Goal: Task Accomplishment & Management: Use online tool/utility

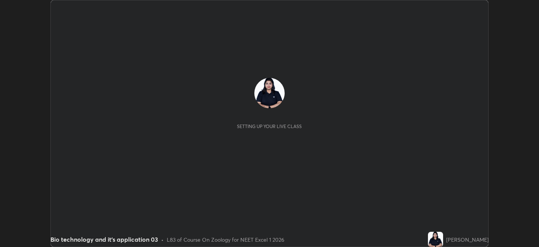
scroll to position [247, 539]
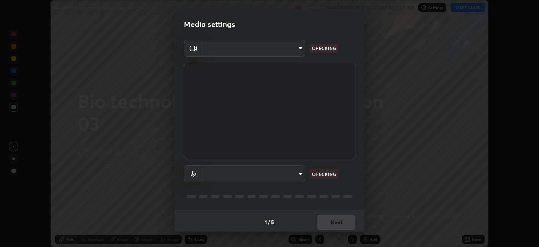
type input "6b7c260327291536b638f6e473b3b57a19bc2ef6066faf66dc0815e3d2555b14"
click at [299, 173] on body "Erase all Bio technology and it's application 03 Recording WAS SCHEDULED TO STA…" at bounding box center [269, 123] width 539 height 247
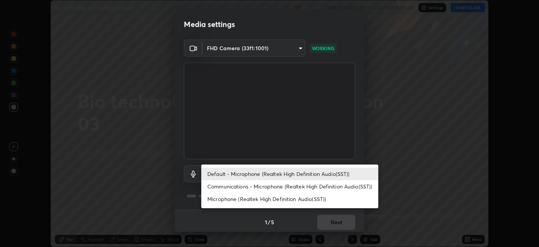
click at [289, 199] on li "Microphone (Realtek High Definition Audio(SST))" at bounding box center [289, 198] width 177 height 13
type input "d77bc244f91906ee5611ab08a586a3a01b5781171f6e3439ac4476d28955b357"
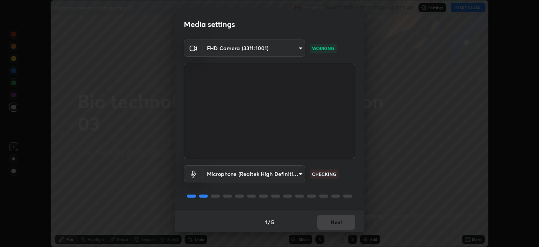
scroll to position [2, 0]
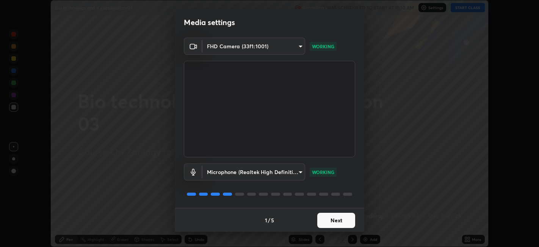
click at [352, 217] on button "Next" at bounding box center [336, 219] width 38 height 15
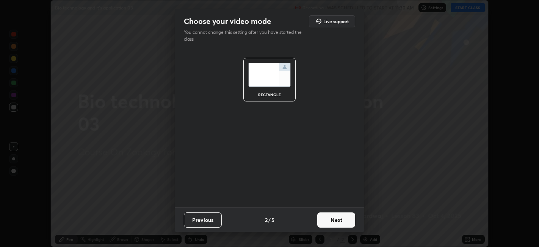
click at [354, 218] on button "Next" at bounding box center [336, 219] width 38 height 15
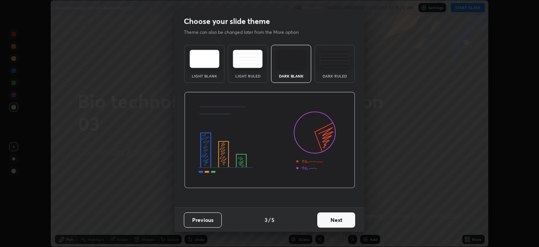
click at [353, 220] on button "Next" at bounding box center [336, 219] width 38 height 15
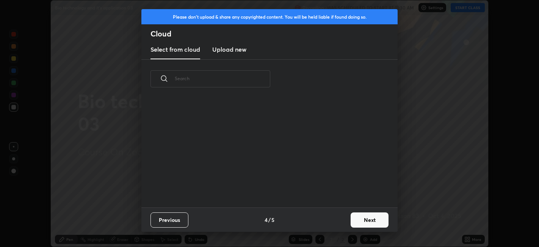
click at [356, 215] on button "Next" at bounding box center [370, 219] width 38 height 15
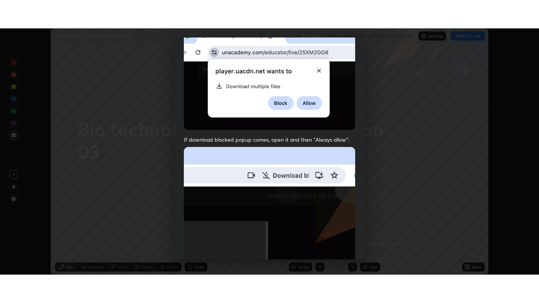
scroll to position [157, 0]
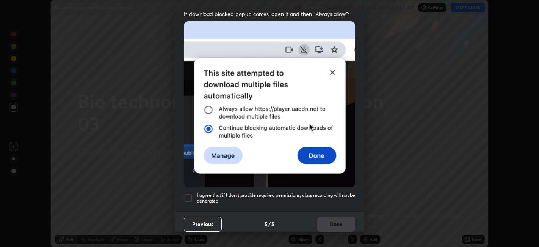
click at [192, 194] on div at bounding box center [188, 197] width 9 height 9
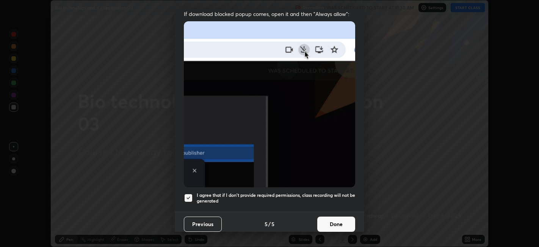
click at [334, 216] on button "Done" at bounding box center [336, 223] width 38 height 15
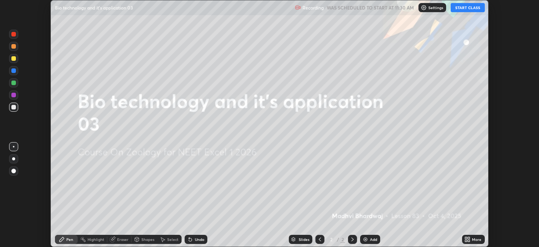
click at [466, 6] on button "START CLASS" at bounding box center [468, 7] width 34 height 9
click at [469, 239] on icon at bounding box center [469, 240] width 2 height 2
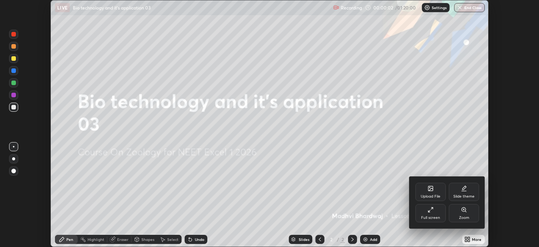
click at [431, 212] on div "Full screen" at bounding box center [431, 213] width 30 height 18
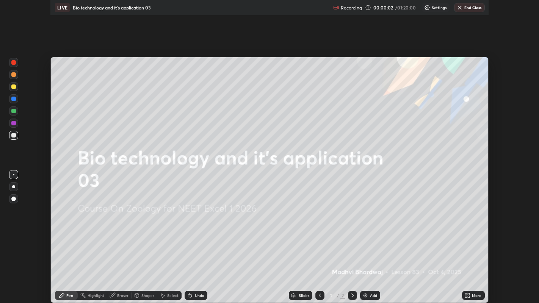
scroll to position [303, 539]
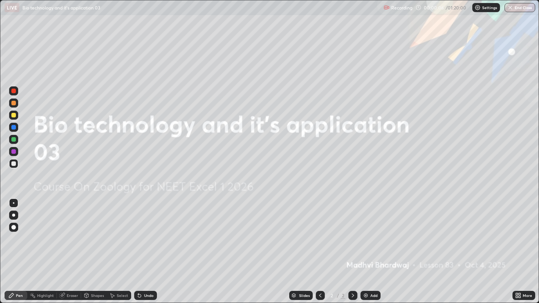
click at [18, 93] on div at bounding box center [13, 90] width 9 height 9
click at [18, 114] on div at bounding box center [13, 115] width 9 height 9
click at [373, 246] on div "Add" at bounding box center [374, 296] width 7 height 4
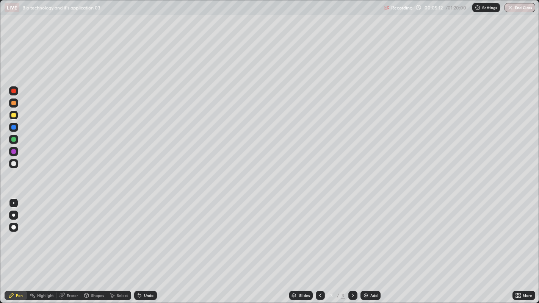
click at [16, 89] on div at bounding box center [13, 90] width 9 height 9
click at [13, 164] on div at bounding box center [13, 164] width 5 height 5
click at [147, 246] on div "Undo" at bounding box center [145, 295] width 23 height 9
click at [152, 246] on div "Undo" at bounding box center [144, 295] width 26 height 15
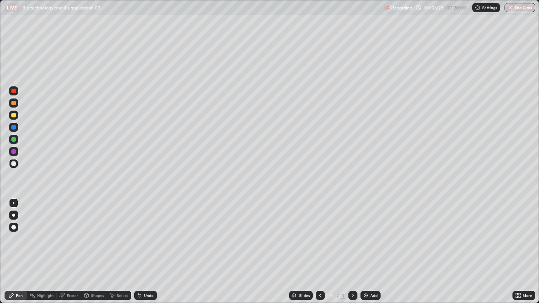
click at [147, 246] on div "Undo" at bounding box center [145, 295] width 23 height 9
click at [371, 246] on div "Add" at bounding box center [374, 296] width 7 height 4
click at [14, 104] on div at bounding box center [13, 103] width 5 height 5
click at [14, 163] on div at bounding box center [13, 164] width 5 height 5
click at [14, 128] on div at bounding box center [13, 127] width 5 height 5
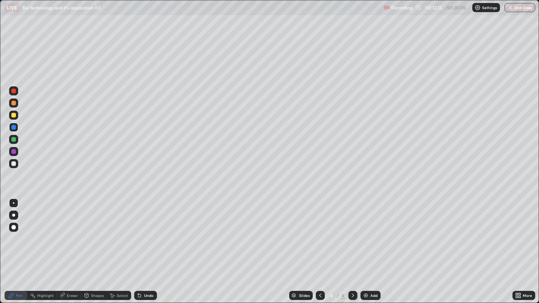
click at [17, 164] on div at bounding box center [13, 163] width 9 height 9
click at [16, 103] on div at bounding box center [13, 103] width 9 height 9
click at [15, 128] on div at bounding box center [13, 127] width 5 height 5
click at [14, 102] on div at bounding box center [13, 103] width 5 height 5
click at [13, 92] on div at bounding box center [13, 91] width 5 height 5
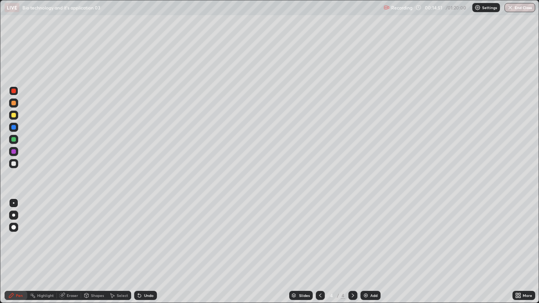
click at [14, 103] on div at bounding box center [13, 103] width 5 height 5
click at [18, 141] on div at bounding box center [14, 139] width 12 height 12
click at [382, 246] on div "Slides 4 / 4 Add" at bounding box center [335, 295] width 356 height 15
click at [367, 246] on div "Add" at bounding box center [371, 295] width 20 height 9
click at [16, 116] on div at bounding box center [13, 115] width 9 height 9
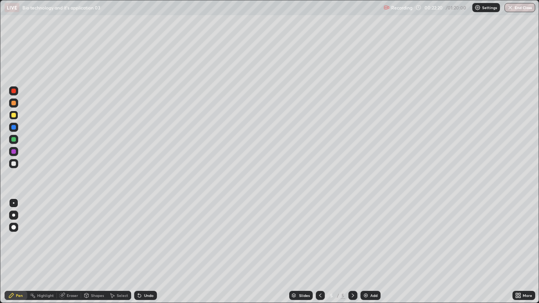
click at [17, 92] on div at bounding box center [13, 90] width 9 height 9
click at [15, 166] on div at bounding box center [13, 163] width 9 height 9
click at [152, 246] on div "Undo" at bounding box center [145, 295] width 23 height 9
click at [378, 246] on div "Add" at bounding box center [371, 295] width 20 height 9
click at [319, 246] on icon at bounding box center [320, 296] width 6 height 6
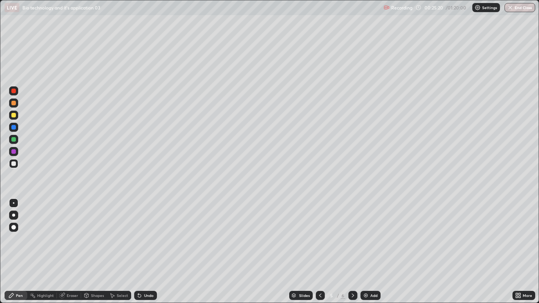
click at [378, 246] on div "Add" at bounding box center [371, 295] width 20 height 9
click at [16, 117] on div at bounding box center [13, 115] width 9 height 9
click at [151, 246] on div "Undo" at bounding box center [148, 296] width 9 height 4
click at [154, 246] on div "Undo" at bounding box center [145, 295] width 23 height 9
click at [153, 246] on div "Undo" at bounding box center [145, 295] width 23 height 9
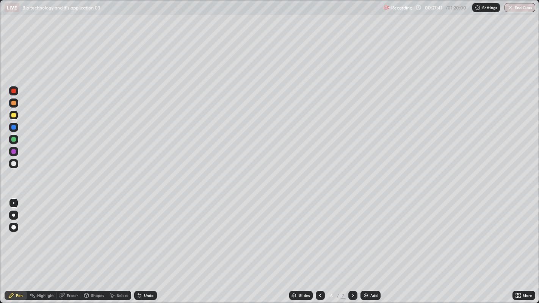
click at [13, 164] on div at bounding box center [13, 164] width 5 height 5
click at [18, 116] on div at bounding box center [14, 115] width 12 height 12
click at [377, 246] on div "Add" at bounding box center [374, 296] width 7 height 4
click at [14, 166] on div at bounding box center [13, 163] width 9 height 9
click at [17, 92] on div at bounding box center [13, 90] width 9 height 9
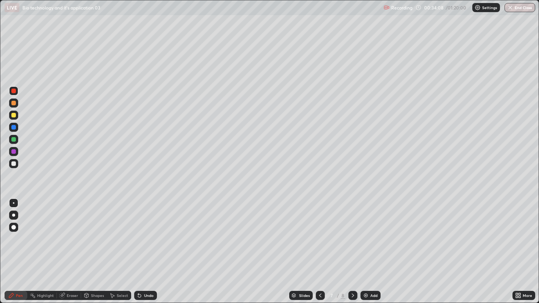
click at [18, 117] on div at bounding box center [13, 115] width 9 height 9
click at [378, 246] on div "Add" at bounding box center [371, 295] width 20 height 9
click at [17, 113] on div at bounding box center [13, 115] width 9 height 9
click at [18, 101] on div at bounding box center [13, 103] width 9 height 9
click at [14, 165] on div at bounding box center [13, 164] width 5 height 5
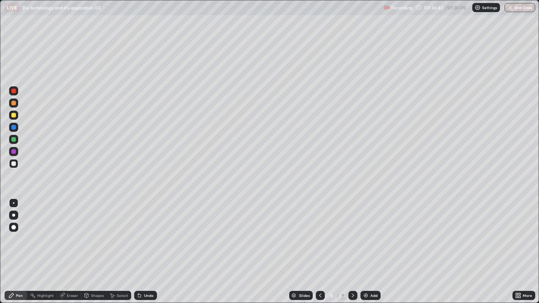
click at [14, 116] on div at bounding box center [13, 115] width 5 height 5
click at [18, 139] on div at bounding box center [13, 139] width 9 height 9
click at [12, 114] on div at bounding box center [13, 115] width 5 height 5
click at [17, 143] on div at bounding box center [13, 139] width 9 height 9
click at [16, 149] on div at bounding box center [13, 151] width 9 height 9
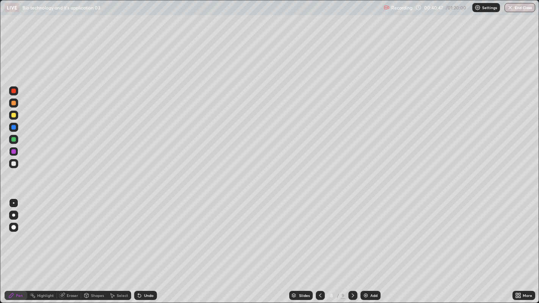
click at [15, 164] on div at bounding box center [13, 164] width 5 height 5
click at [18, 139] on div at bounding box center [14, 139] width 12 height 12
click at [14, 115] on div at bounding box center [13, 115] width 5 height 5
click at [376, 246] on div "Add" at bounding box center [374, 296] width 7 height 4
click at [16, 164] on div at bounding box center [13, 163] width 9 height 9
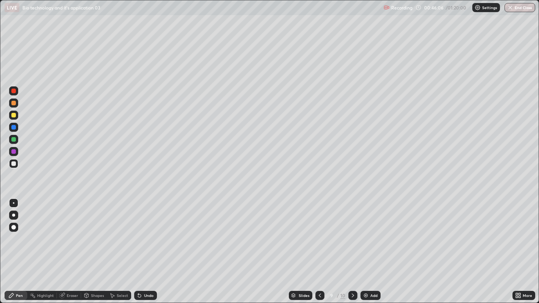
click at [154, 246] on div "Undo" at bounding box center [145, 295] width 23 height 9
click at [151, 246] on div "Undo" at bounding box center [145, 295] width 23 height 9
click at [152, 246] on div "Undo" at bounding box center [145, 295] width 23 height 9
click at [18, 137] on div at bounding box center [14, 139] width 12 height 12
click at [373, 246] on div "Add" at bounding box center [371, 295] width 20 height 9
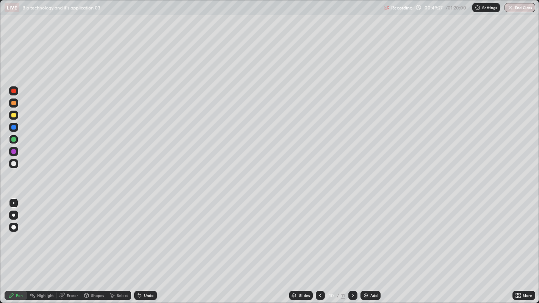
click at [16, 166] on div at bounding box center [13, 163] width 9 height 9
click at [14, 139] on div at bounding box center [13, 139] width 5 height 5
click at [16, 113] on div at bounding box center [13, 115] width 9 height 9
click at [151, 246] on div "Undo" at bounding box center [145, 295] width 23 height 9
click at [152, 246] on div "Undo" at bounding box center [148, 296] width 9 height 4
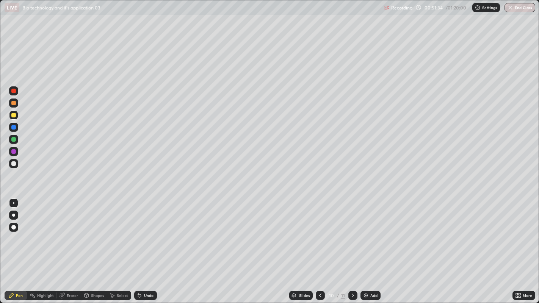
click at [152, 246] on div "Undo" at bounding box center [145, 295] width 23 height 9
click at [153, 246] on div "Undo" at bounding box center [144, 295] width 26 height 15
click at [154, 246] on div "Undo" at bounding box center [145, 295] width 23 height 9
click at [153, 246] on div "Undo" at bounding box center [144, 295] width 26 height 15
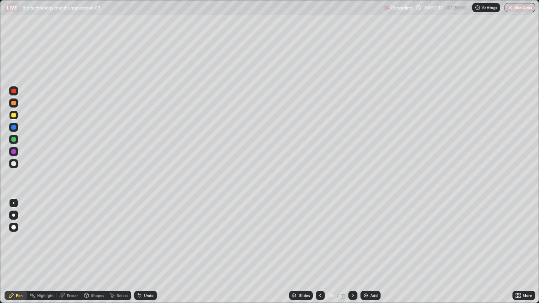
click at [148, 246] on div "Undo" at bounding box center [148, 296] width 9 height 4
click at [146, 246] on div "Undo" at bounding box center [145, 295] width 23 height 9
click at [147, 246] on div "Undo" at bounding box center [148, 296] width 9 height 4
click at [148, 246] on div "Undo" at bounding box center [145, 295] width 23 height 9
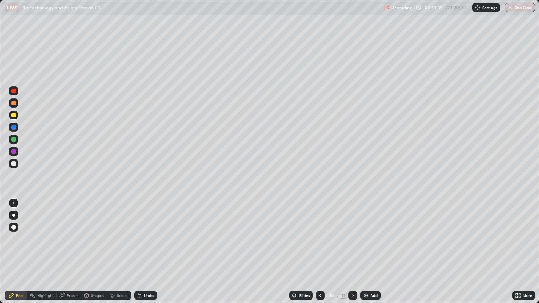
click at [148, 246] on div "Undo" at bounding box center [145, 295] width 23 height 9
click at [16, 153] on div at bounding box center [13, 151] width 9 height 9
click at [14, 139] on div at bounding box center [13, 139] width 5 height 5
click at [19, 116] on div at bounding box center [14, 115] width 12 height 12
click at [371, 246] on div "Add" at bounding box center [374, 296] width 7 height 4
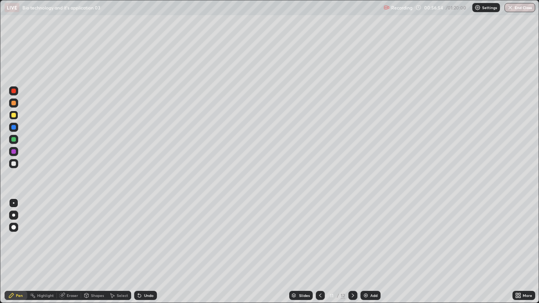
click at [14, 164] on div at bounding box center [13, 164] width 5 height 5
click at [18, 165] on div at bounding box center [13, 163] width 9 height 9
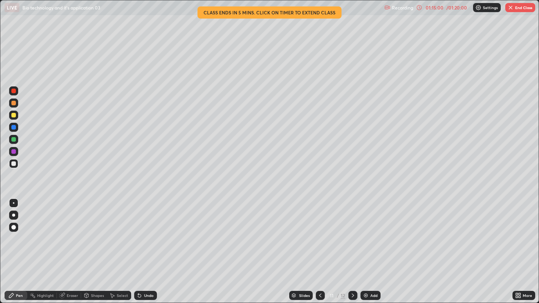
click at [523, 7] on button "End Class" at bounding box center [521, 7] width 30 height 9
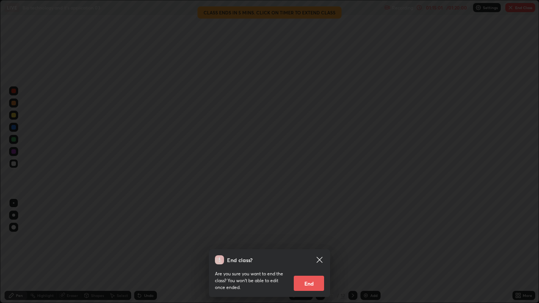
click at [320, 246] on button "End" at bounding box center [309, 283] width 30 height 15
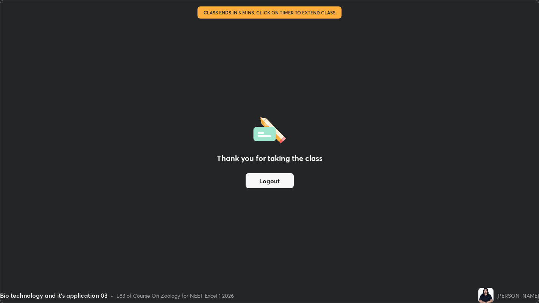
click at [318, 246] on div "Thank you for taking the class Logout" at bounding box center [269, 151] width 539 height 303
click at [283, 177] on button "Logout" at bounding box center [270, 180] width 48 height 15
click at [281, 183] on button "Logout" at bounding box center [270, 180] width 48 height 15
click at [286, 182] on button "Logout" at bounding box center [270, 180] width 48 height 15
click at [289, 182] on button "Logout" at bounding box center [270, 180] width 48 height 15
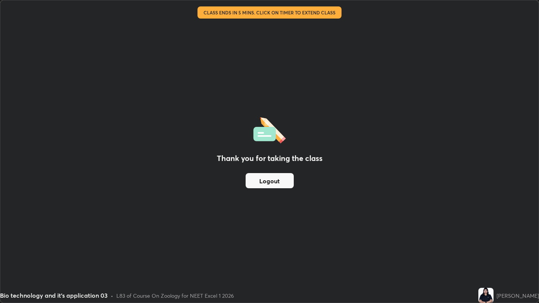
click at [288, 180] on button "Logout" at bounding box center [270, 180] width 48 height 15
click at [280, 184] on button "Logout" at bounding box center [270, 180] width 48 height 15
click at [274, 182] on button "Logout" at bounding box center [270, 180] width 48 height 15
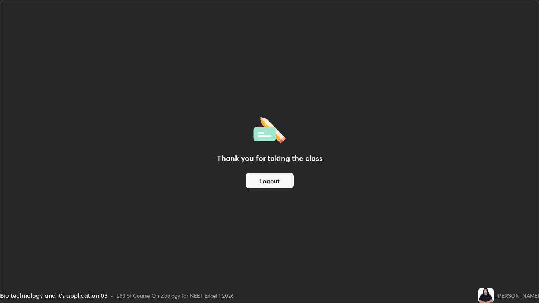
click at [266, 179] on button "Logout" at bounding box center [270, 180] width 48 height 15
click at [262, 173] on button "Logout" at bounding box center [270, 180] width 48 height 15
click at [248, 164] on h2 "Thank you for taking the class" at bounding box center [270, 158] width 106 height 11
